Goal: Information Seeking & Learning: Learn about a topic

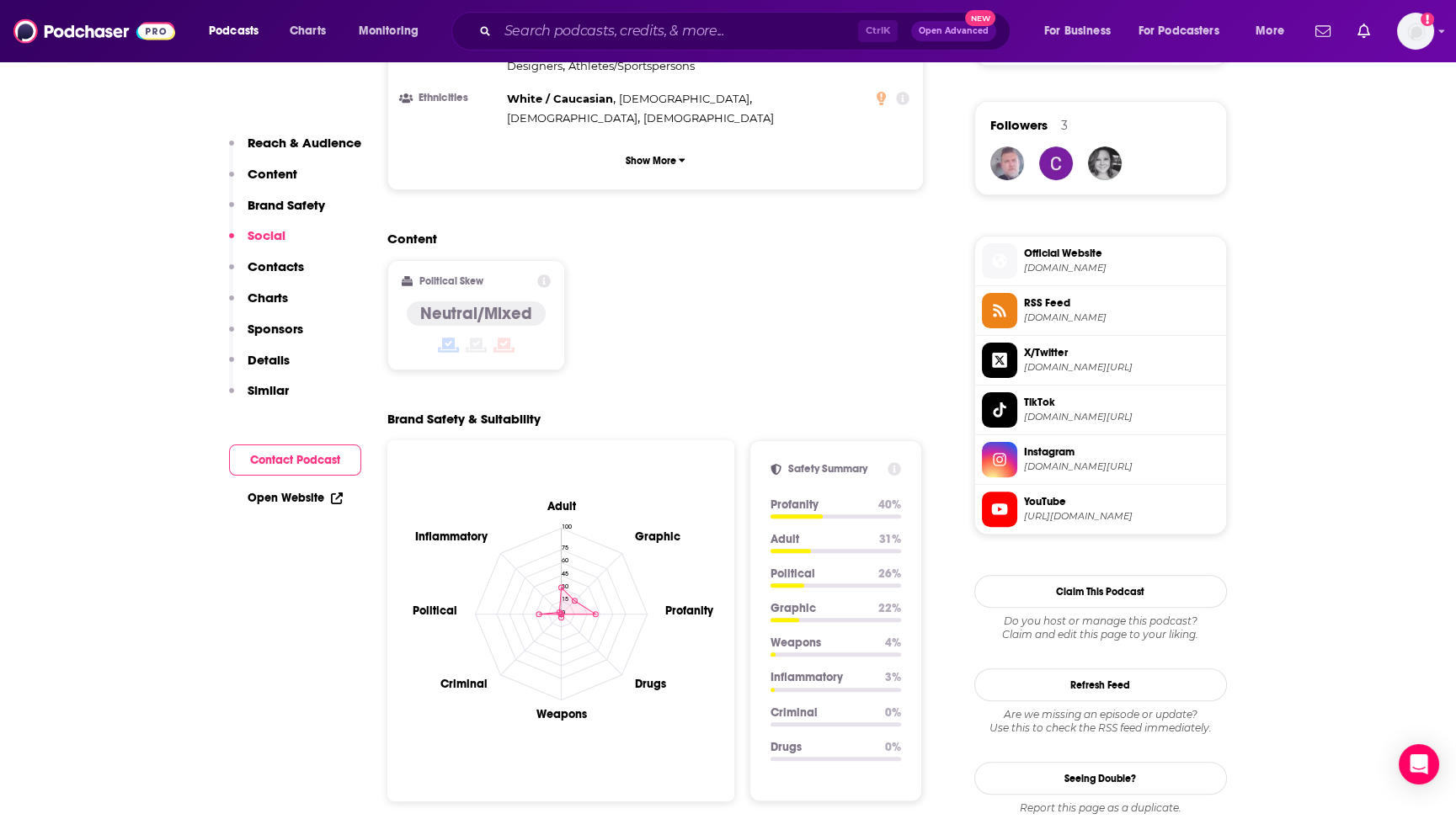
scroll to position [1029, 0]
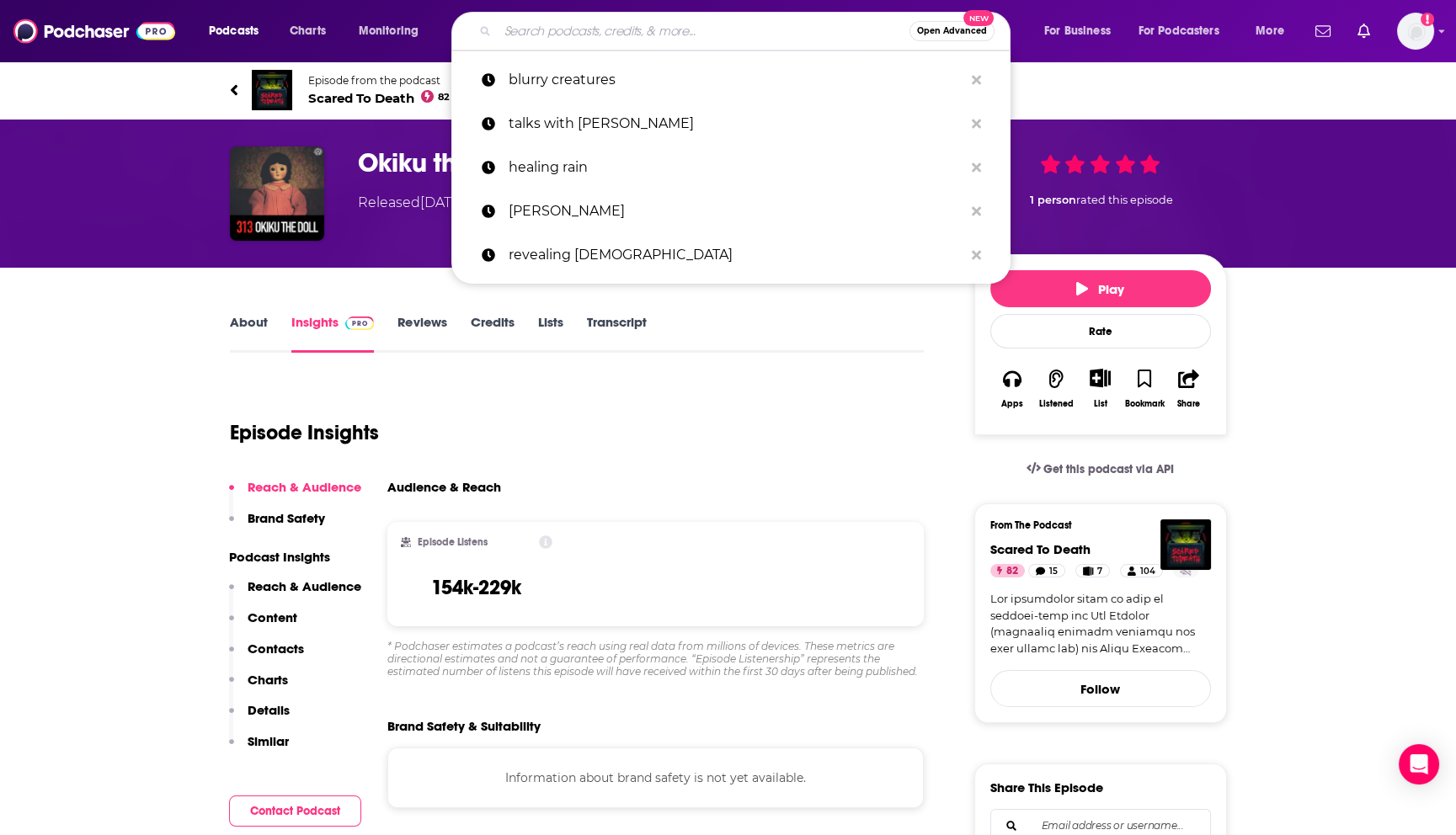
click at [543, 31] on input "Search podcasts, credits, & more..." at bounding box center [703, 31] width 411 height 27
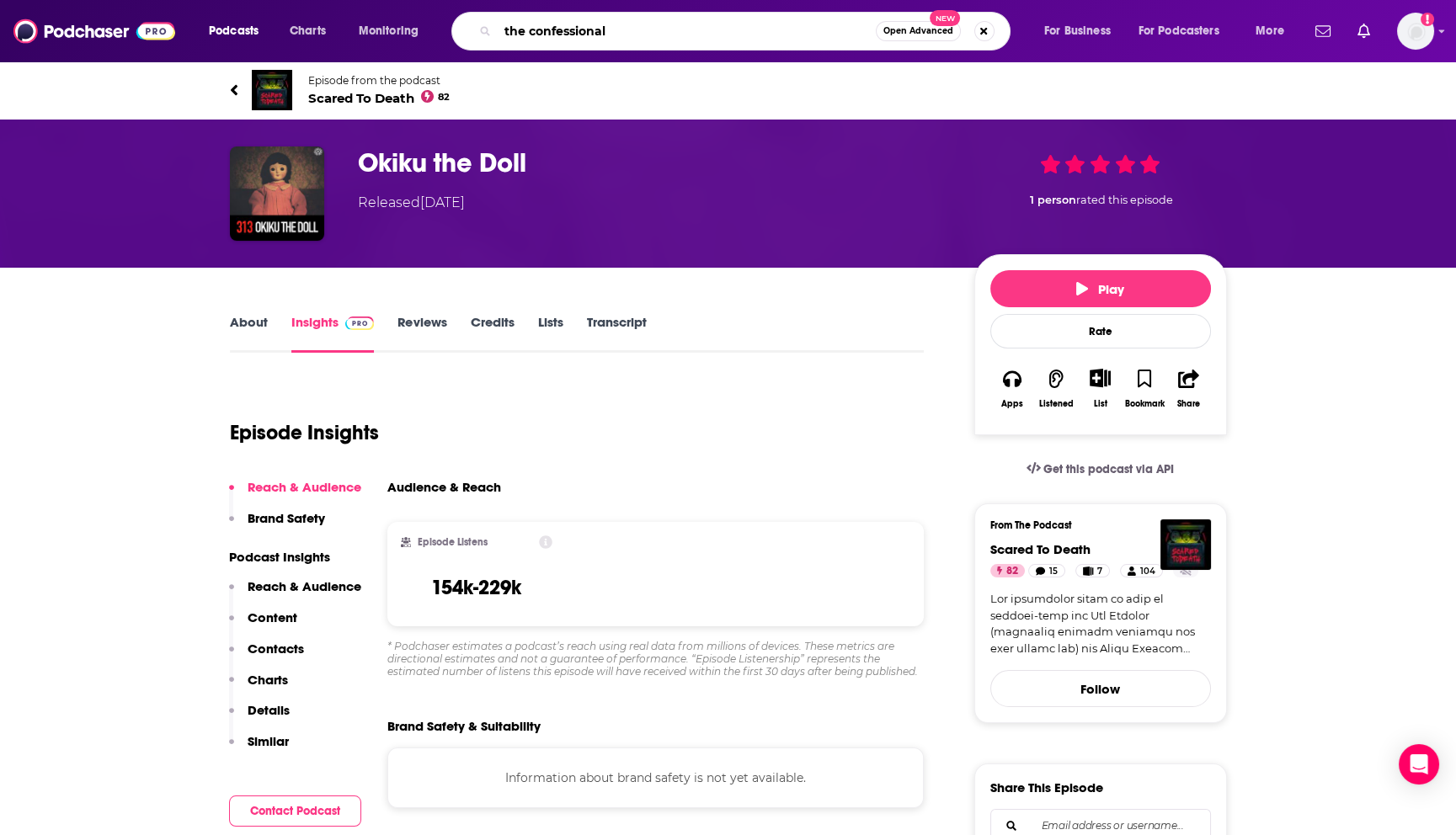
type input "the confessionals"
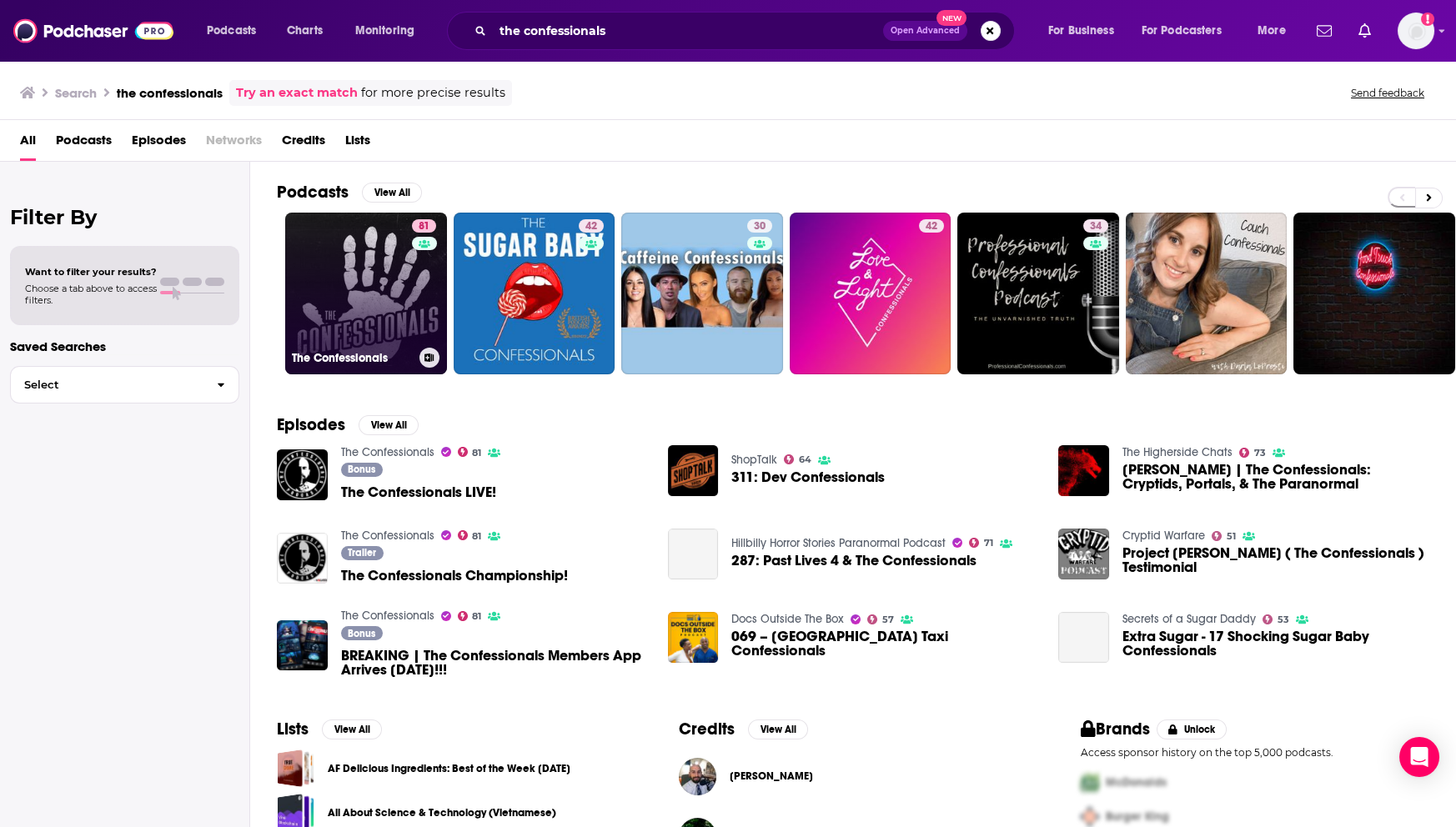
click at [360, 263] on link "81 The Confessionals" at bounding box center [366, 293] width 162 height 162
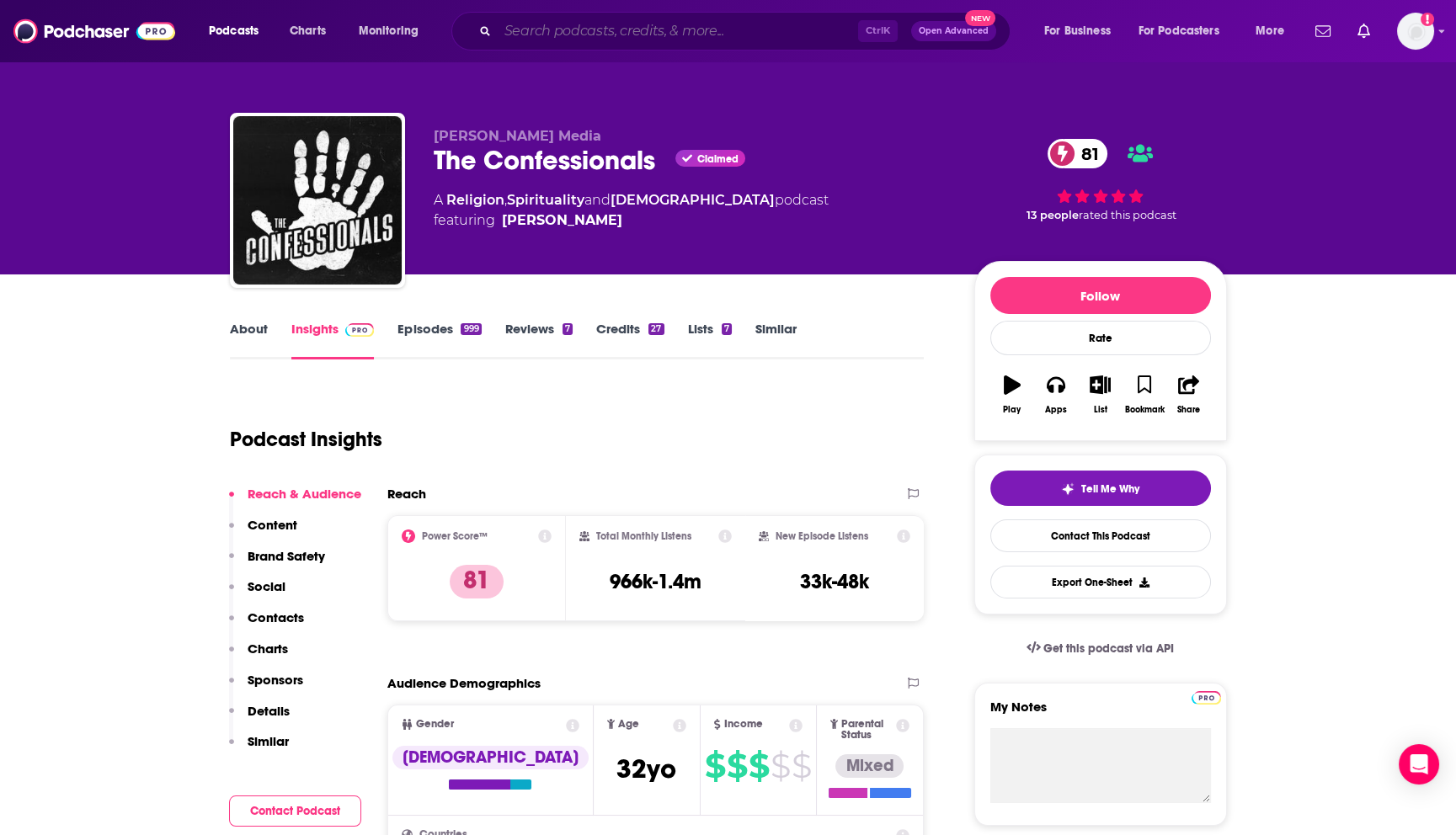
click at [589, 32] on input "Search podcasts, credits, & more..." at bounding box center [678, 31] width 360 height 27
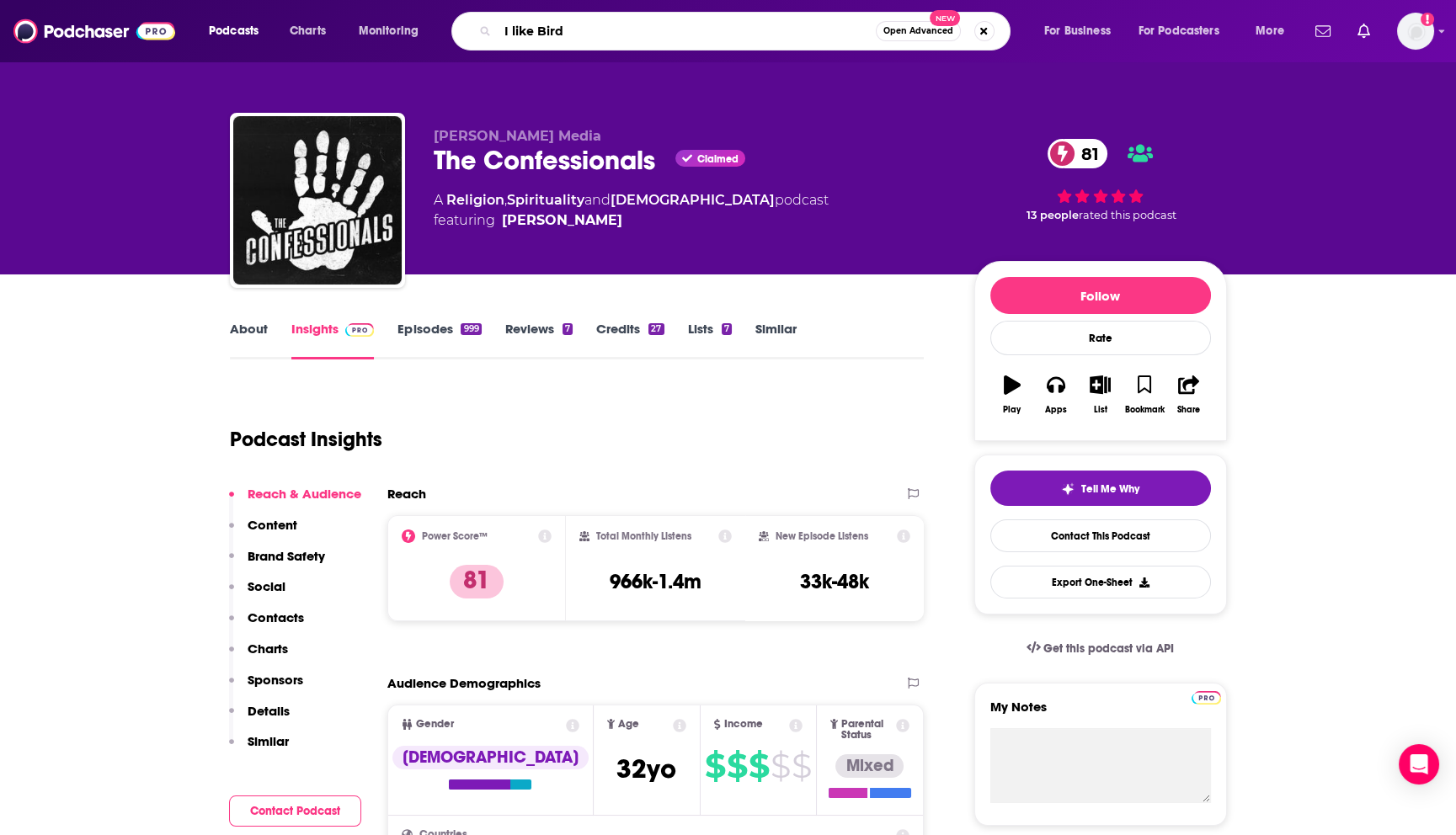
type input "I like Birds"
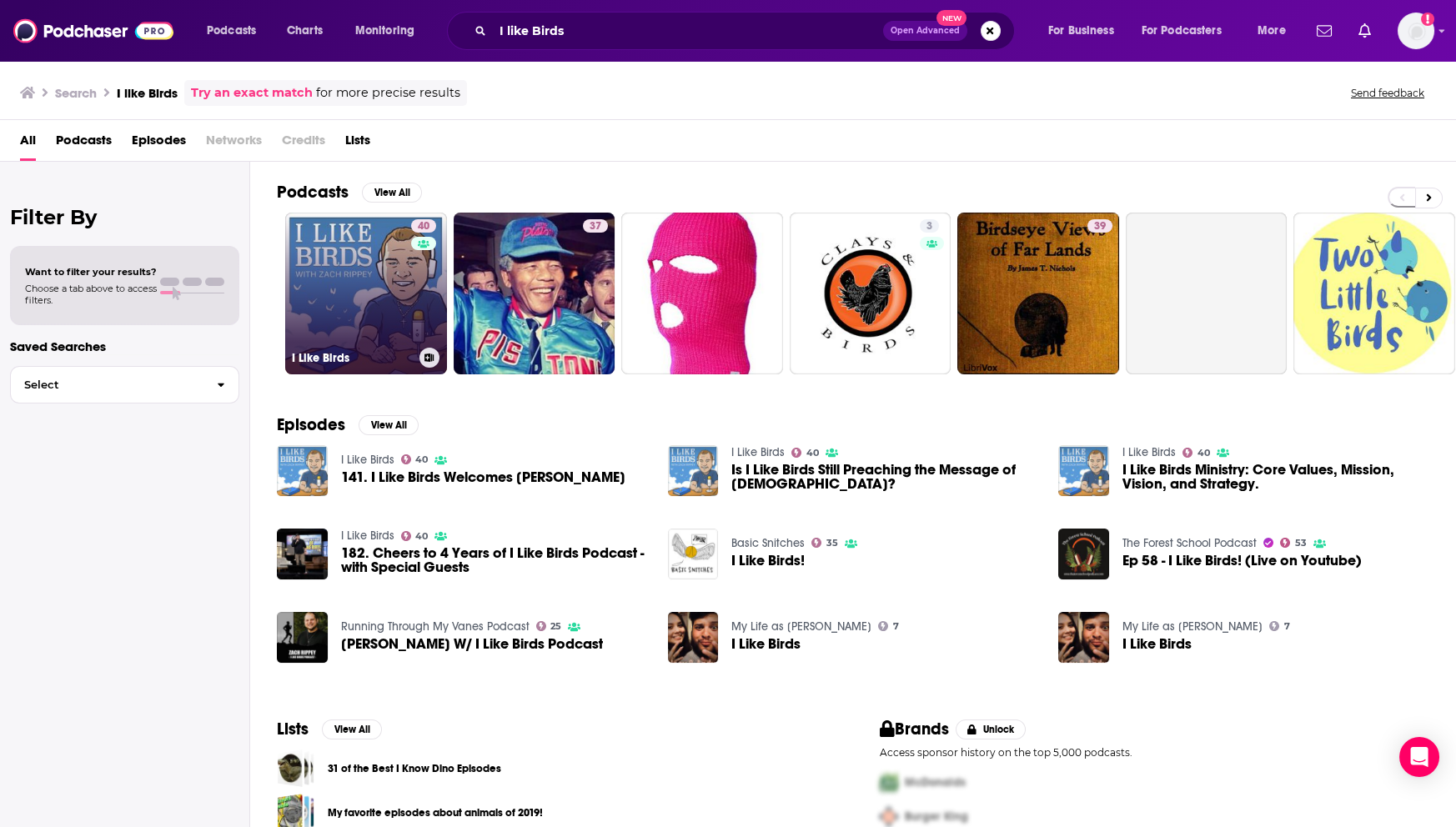
click at [366, 268] on link "40 I Like Birds" at bounding box center [366, 293] width 162 height 162
